Goal: Task Accomplishment & Management: Use online tool/utility

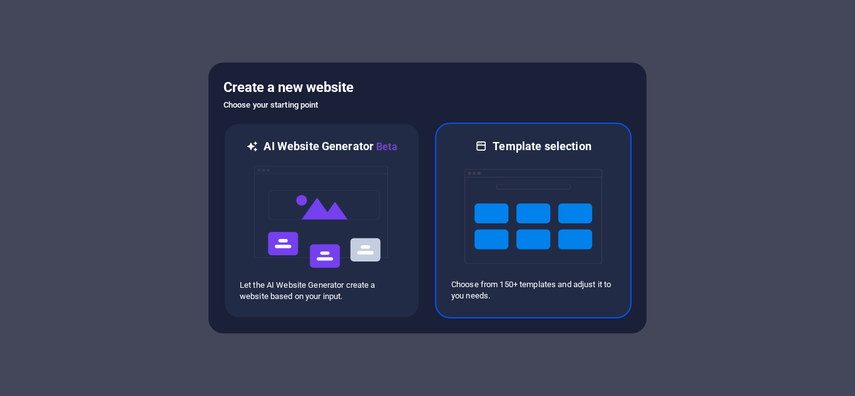
click at [574, 261] on img at bounding box center [533, 216] width 138 height 125
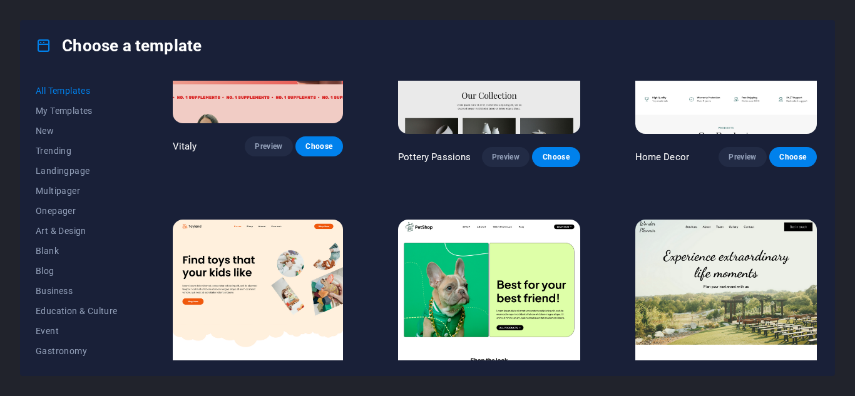
scroll to position [375, 0]
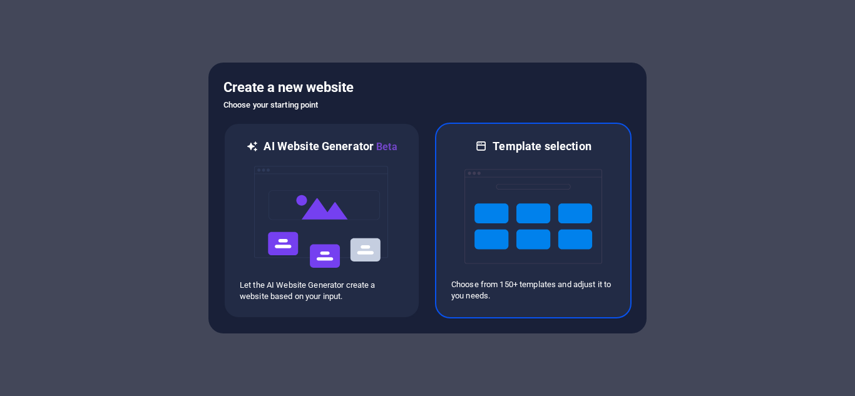
click at [573, 199] on img at bounding box center [533, 216] width 138 height 125
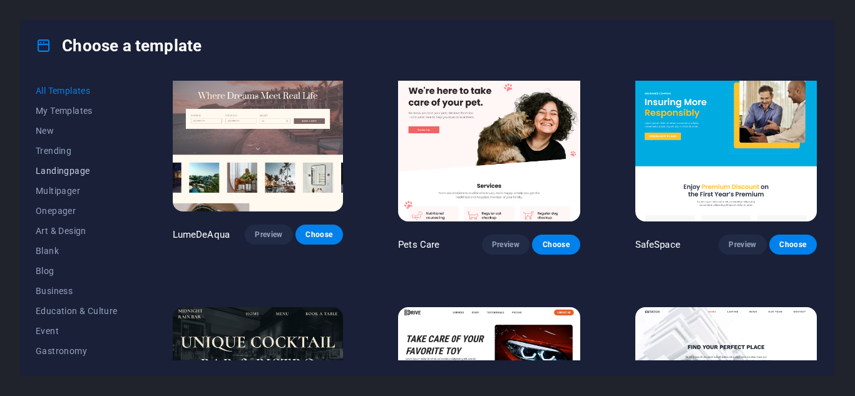
click at [76, 178] on button "Landingpage" at bounding box center [77, 171] width 82 height 20
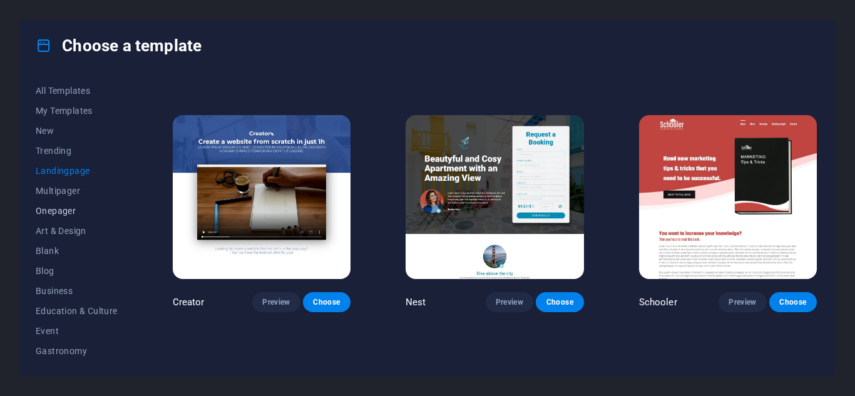
scroll to position [1188, 0]
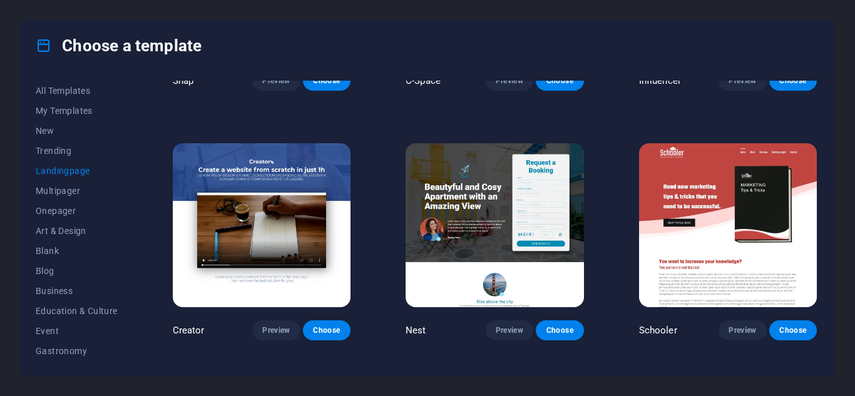
click at [74, 170] on span "Landingpage" at bounding box center [77, 171] width 82 height 10
click at [73, 153] on span "Trending" at bounding box center [77, 151] width 82 height 10
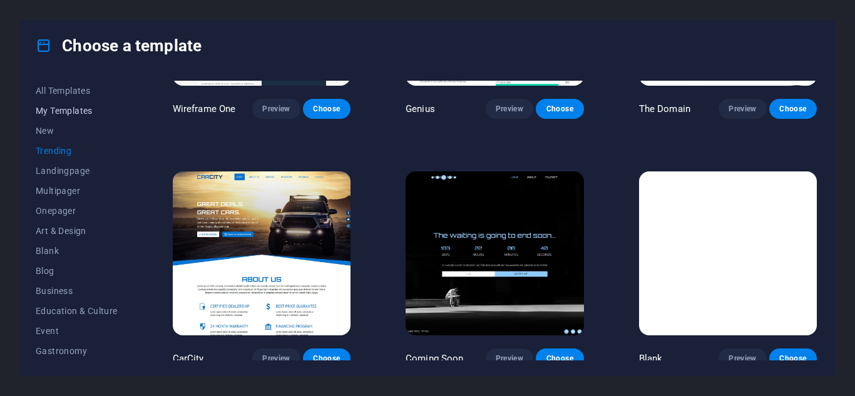
click at [71, 120] on button "My Templates" at bounding box center [77, 111] width 82 height 20
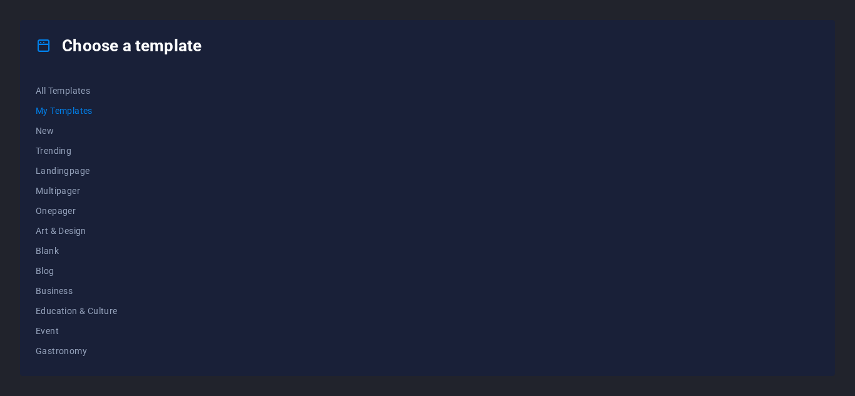
scroll to position [0, 0]
click at [63, 176] on button "Landingpage" at bounding box center [77, 171] width 82 height 20
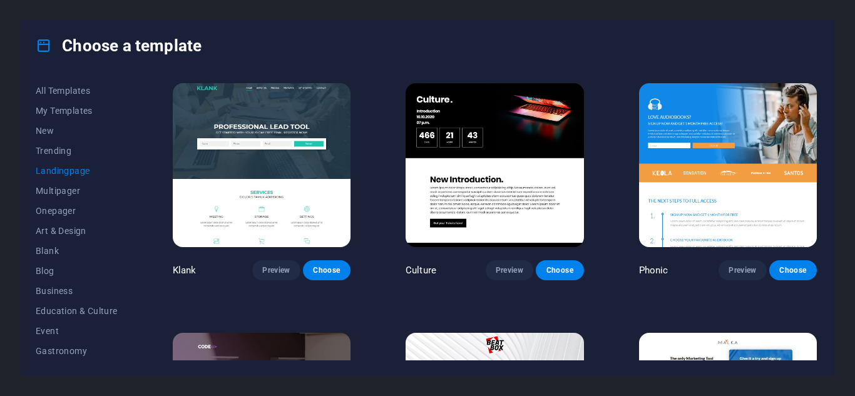
click at [272, 166] on img at bounding box center [262, 165] width 178 height 164
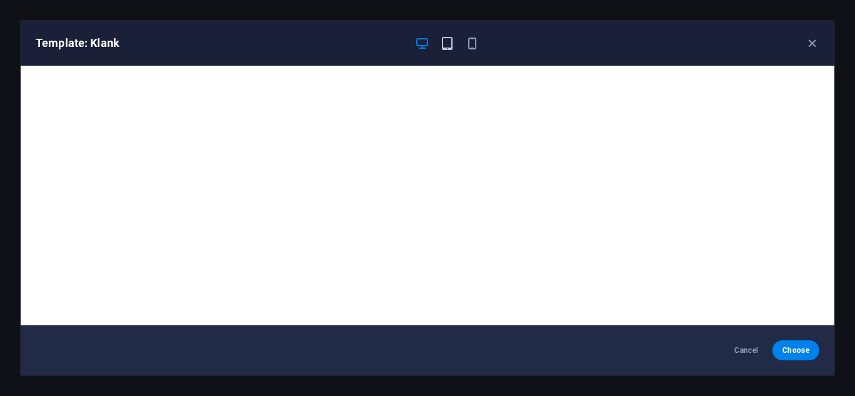
click at [447, 41] on icon "button" at bounding box center [447, 43] width 14 height 14
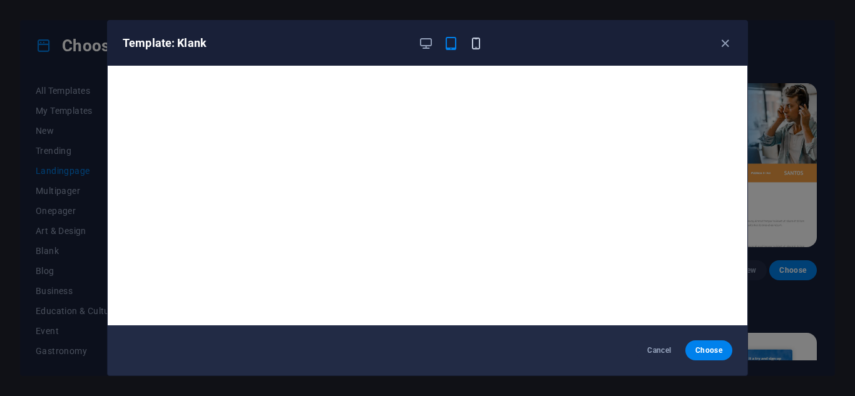
click at [479, 48] on icon "button" at bounding box center [476, 43] width 14 height 14
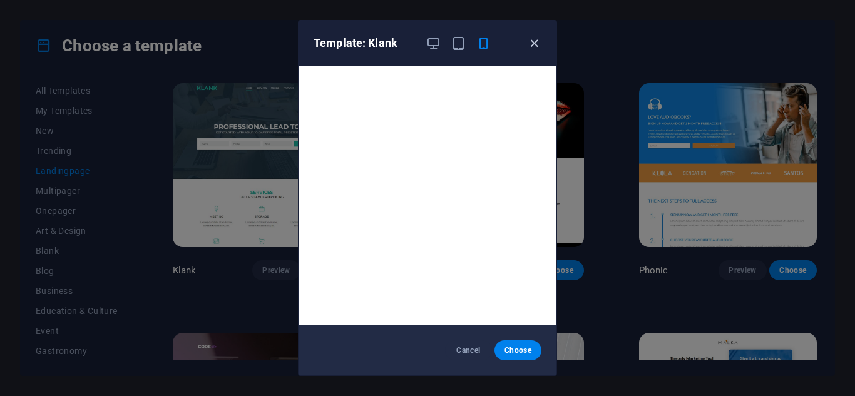
click at [536, 41] on icon "button" at bounding box center [534, 43] width 14 height 14
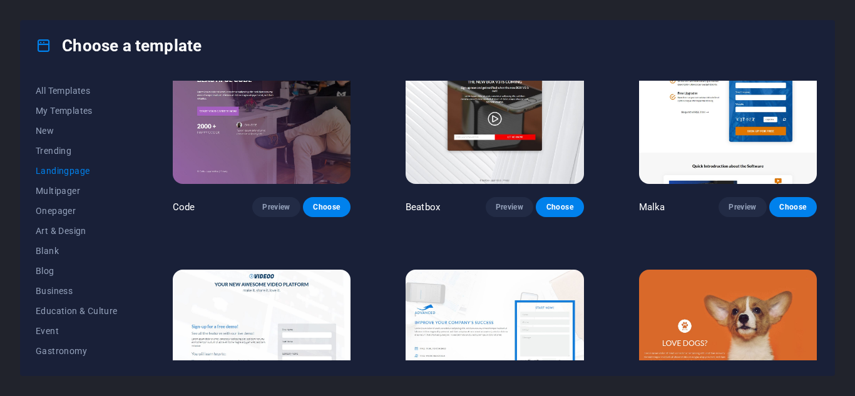
scroll to position [250, 0]
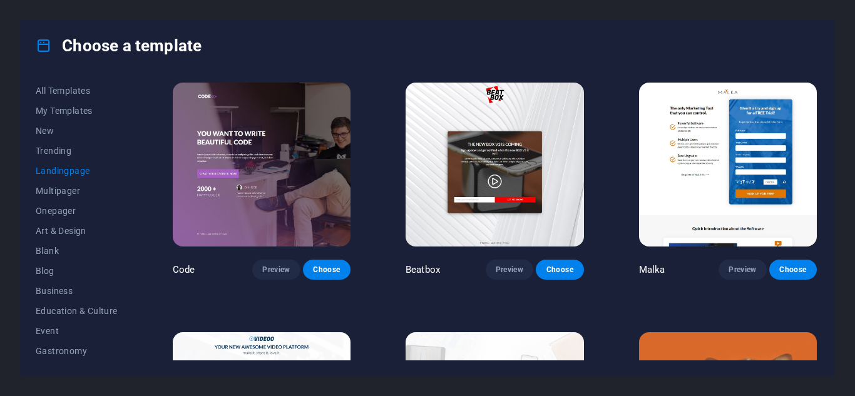
click at [692, 188] on img at bounding box center [728, 165] width 178 height 164
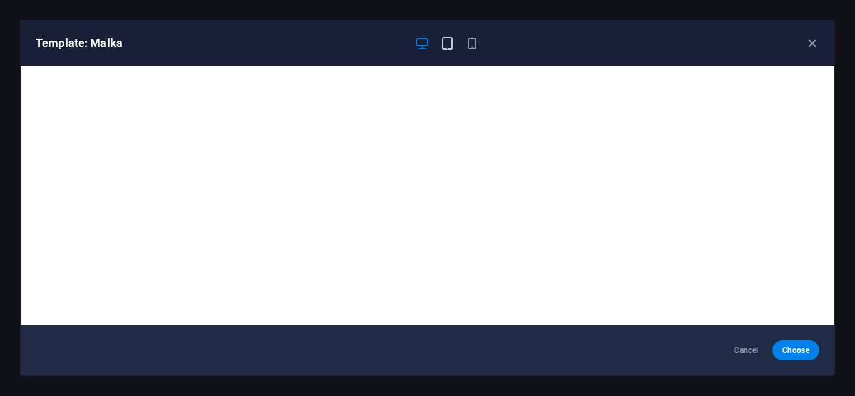
click at [440, 44] on icon "button" at bounding box center [447, 43] width 14 height 14
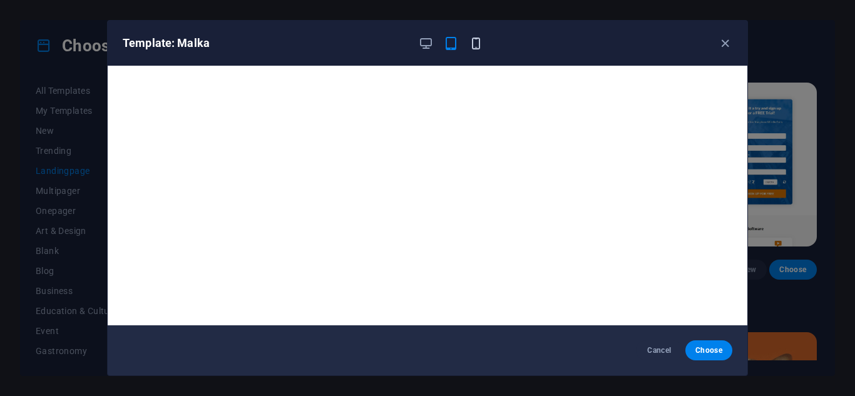
click at [475, 48] on icon "button" at bounding box center [476, 43] width 14 height 14
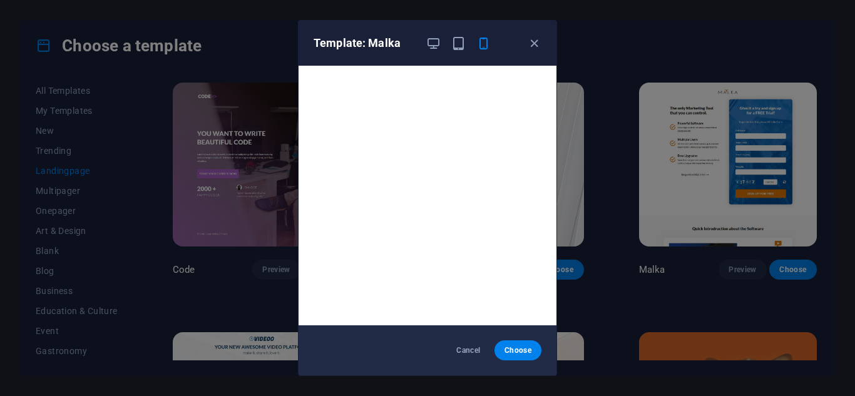
drag, startPoint x: 681, startPoint y: 98, endPoint x: 672, endPoint y: 99, distance: 9.6
click at [683, 101] on div "Template: Malka Cancel Choose" at bounding box center [427, 198] width 855 height 396
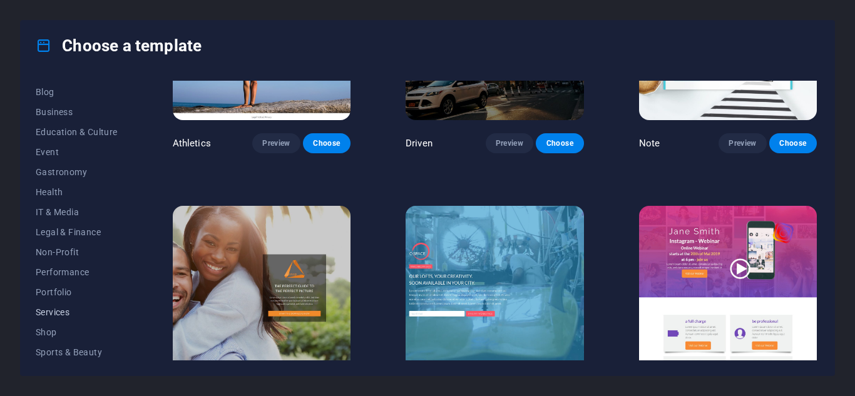
scroll to position [241, 0]
